Goal: Browse casually: Explore the website without a specific task or goal

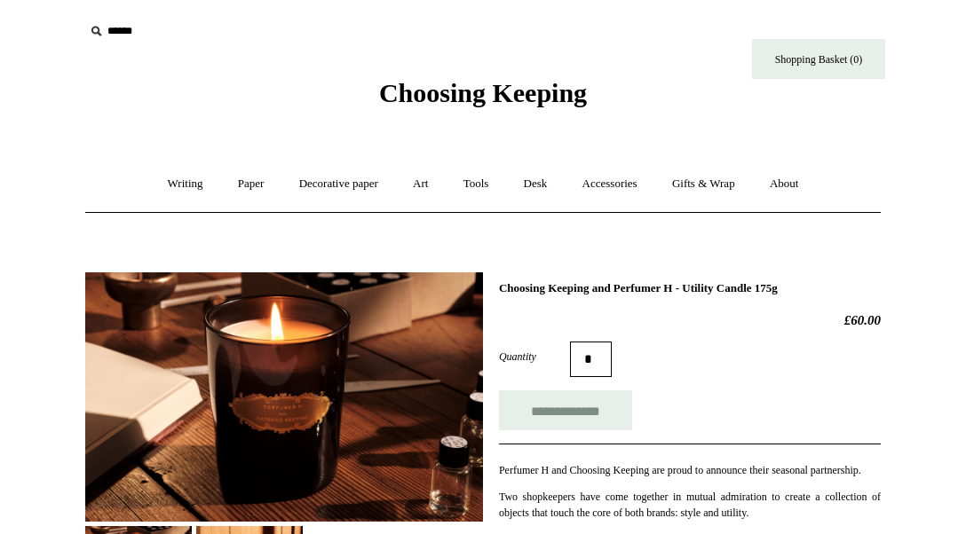
scroll to position [183, 0]
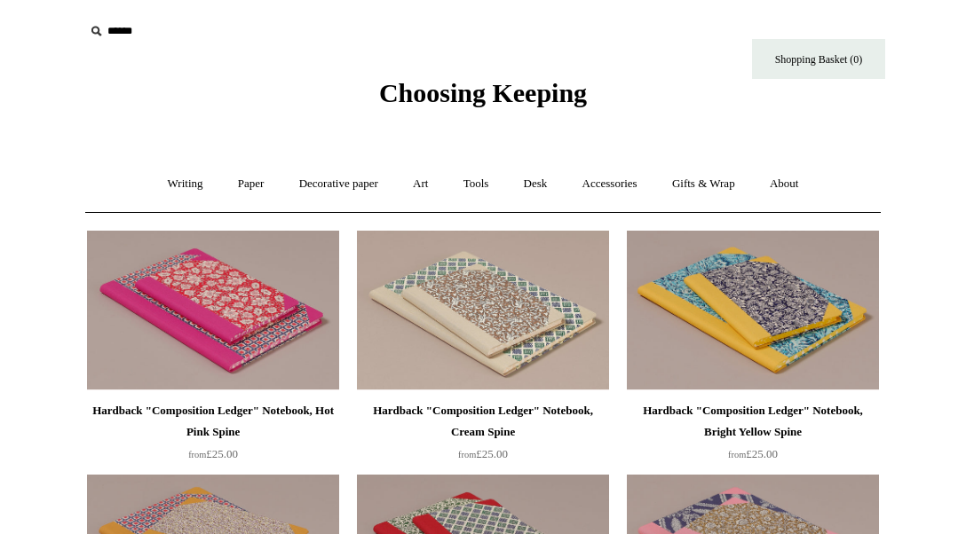
scroll to position [1416, 0]
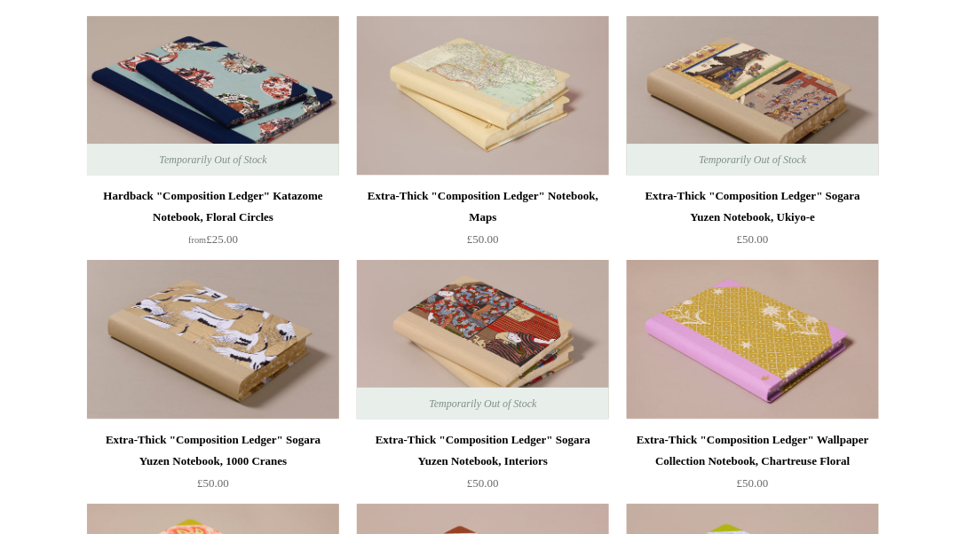
scroll to position [1192, 0]
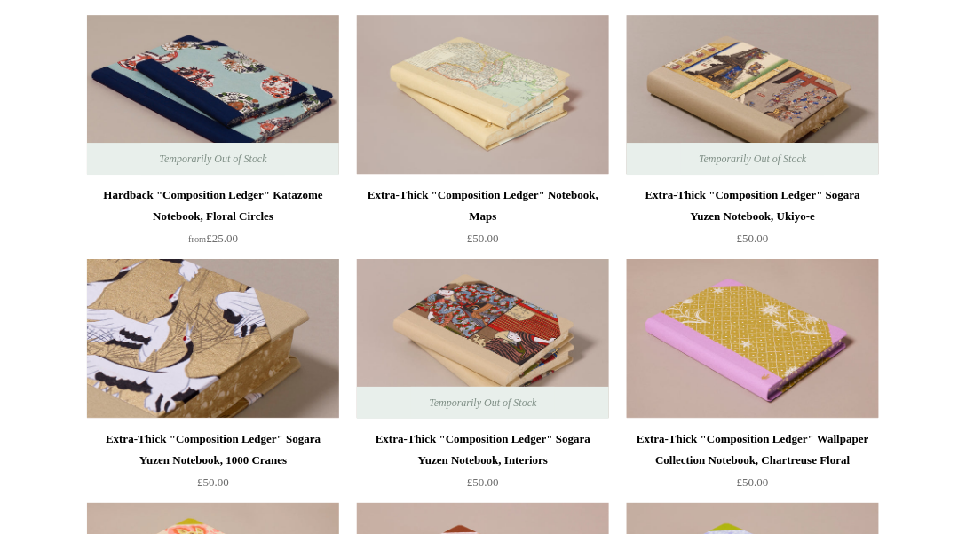
click at [239, 347] on img at bounding box center [213, 339] width 252 height 160
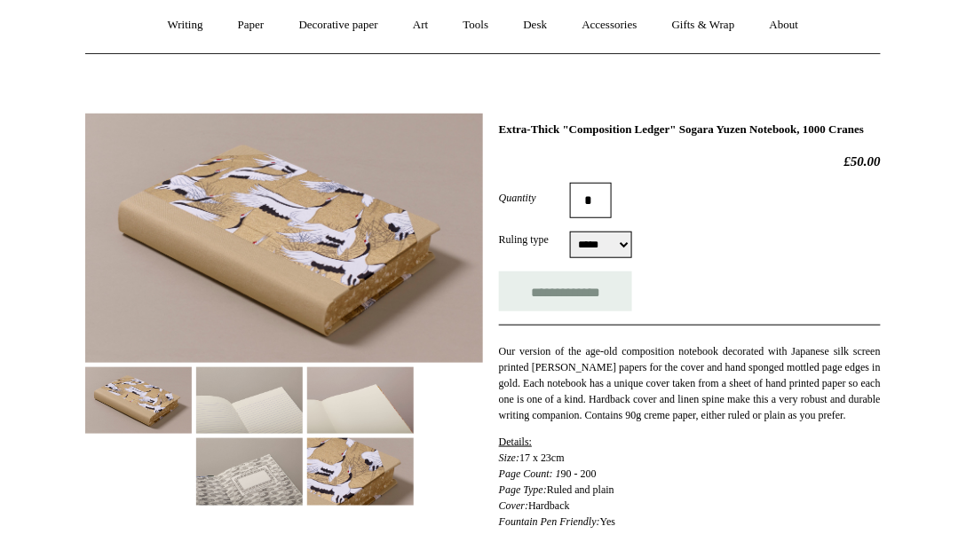
scroll to position [161, 0]
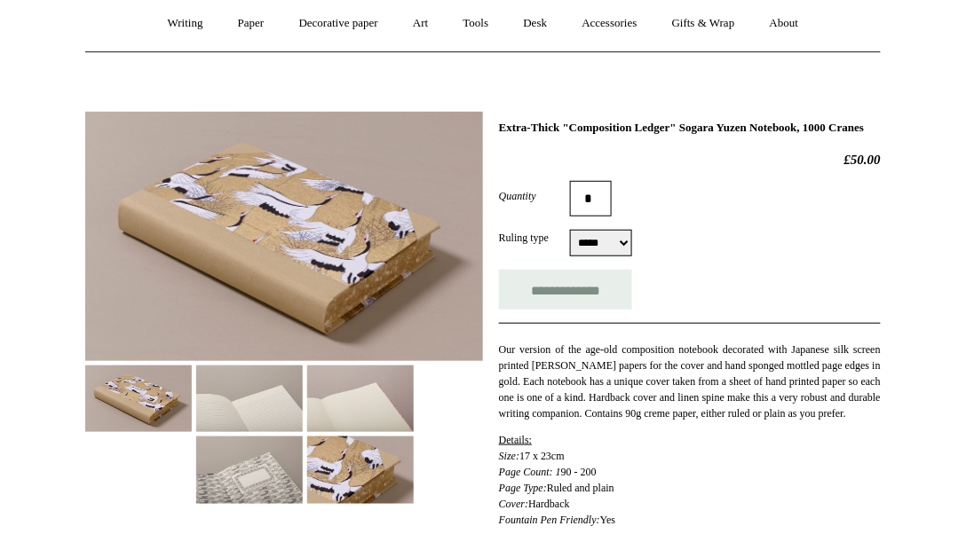
click at [293, 420] on img at bounding box center [249, 399] width 107 height 67
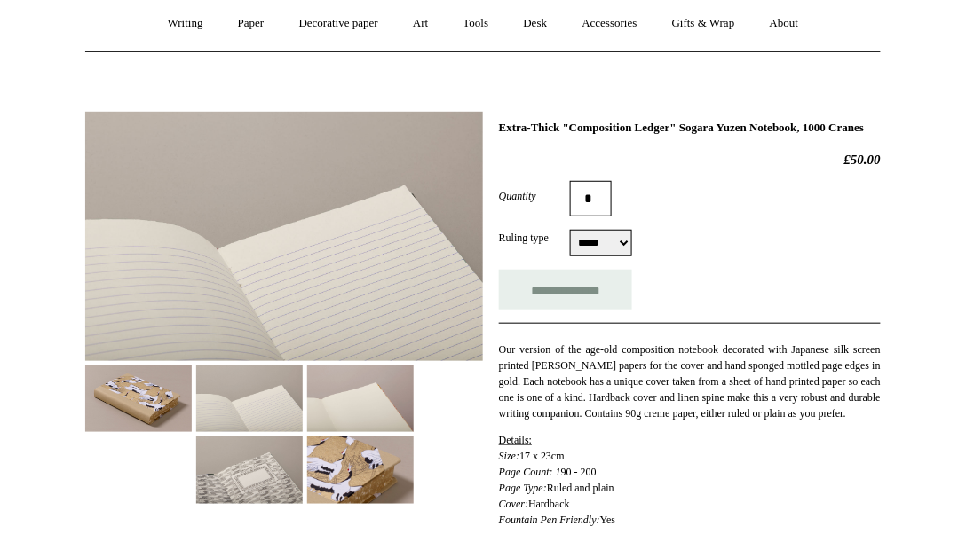
click at [366, 398] on img at bounding box center [360, 399] width 107 height 67
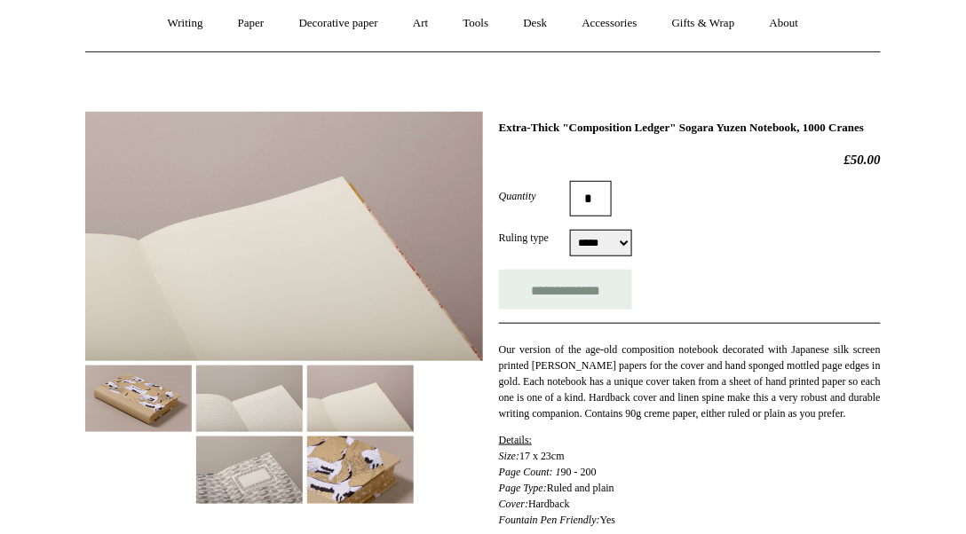
click at [247, 463] on img at bounding box center [249, 470] width 107 height 67
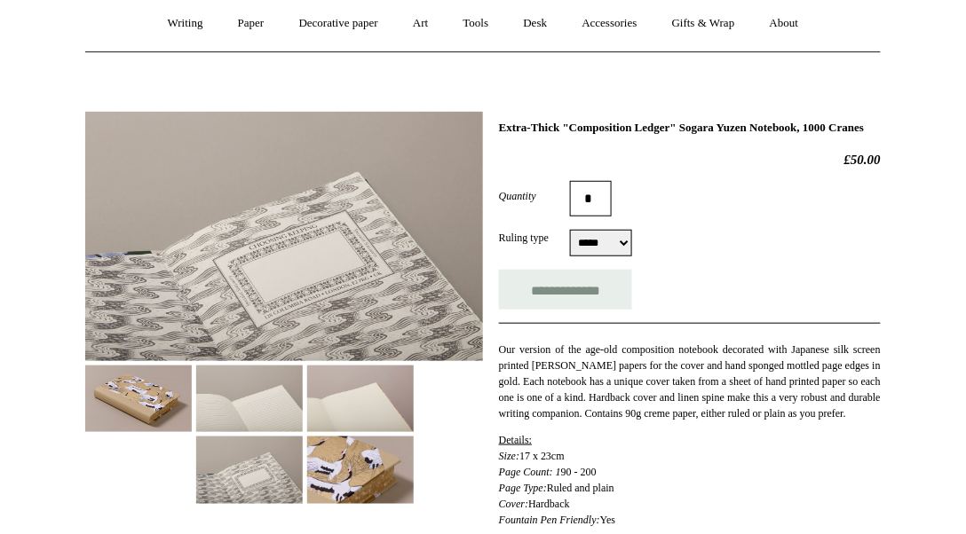
click at [163, 406] on img at bounding box center [138, 399] width 107 height 67
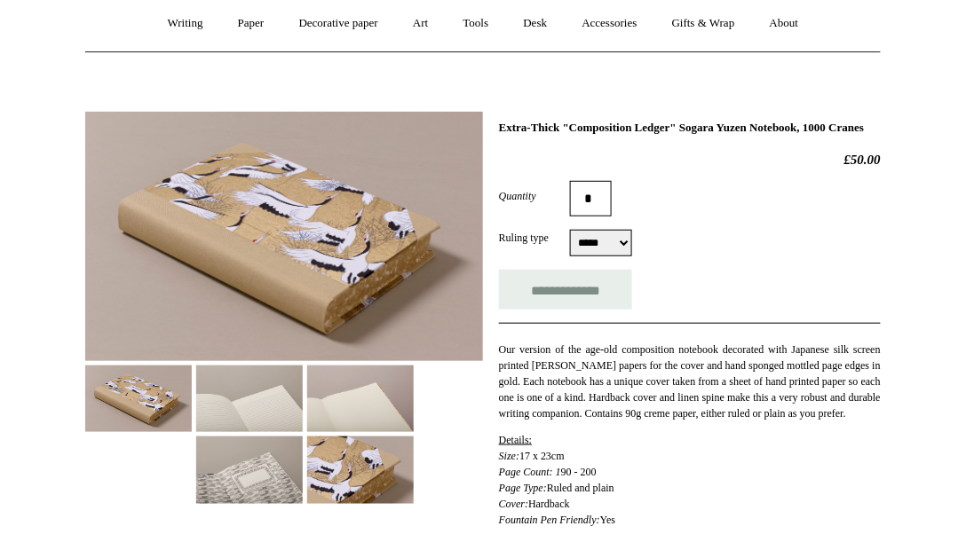
click at [382, 485] on img at bounding box center [360, 470] width 107 height 67
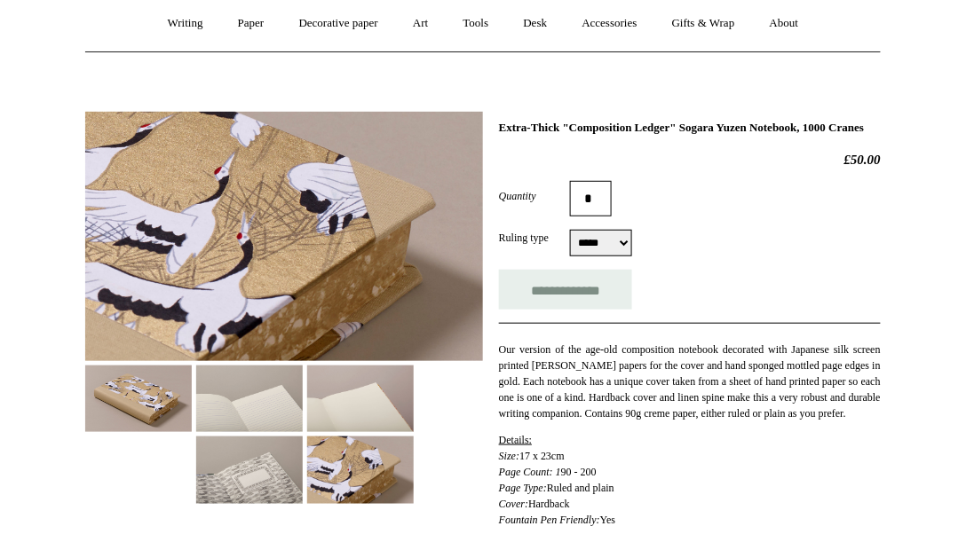
click at [147, 383] on img at bounding box center [138, 399] width 107 height 67
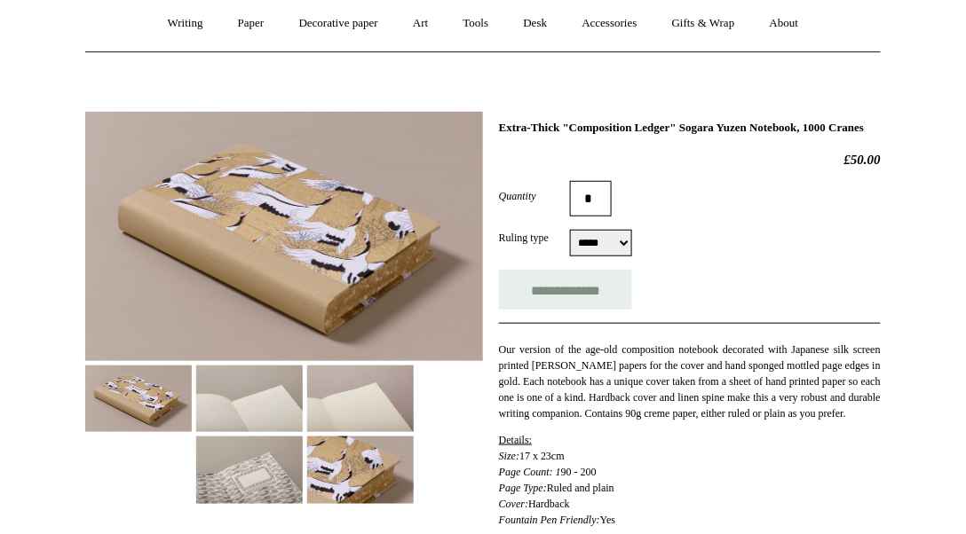
scroll to position [0, 0]
